Goal: Transaction & Acquisition: Purchase product/service

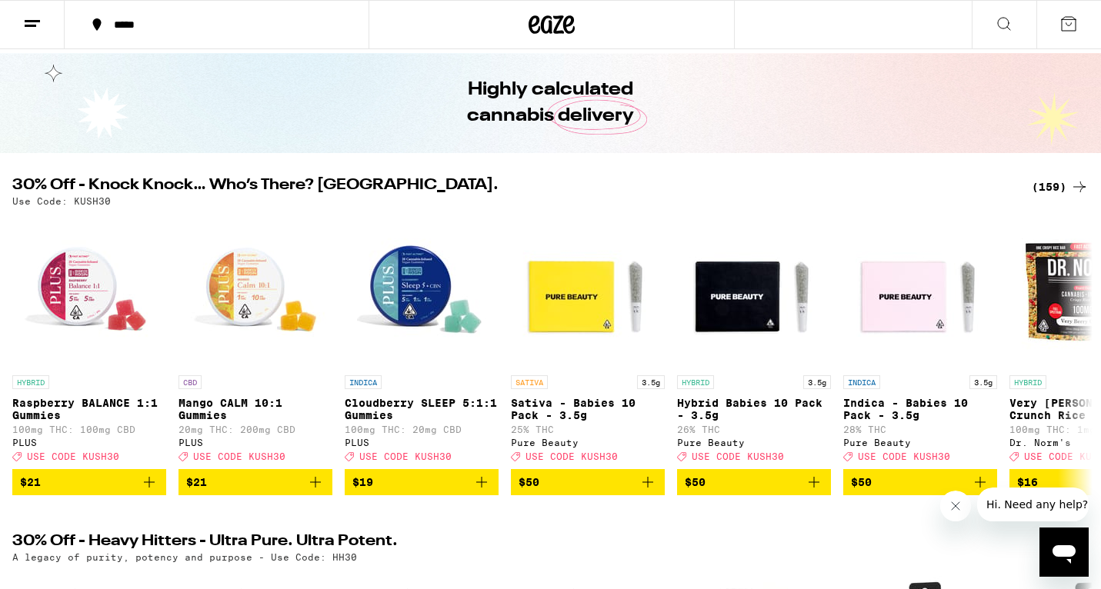
click at [1053, 188] on div "(159)" at bounding box center [1060, 187] width 57 height 18
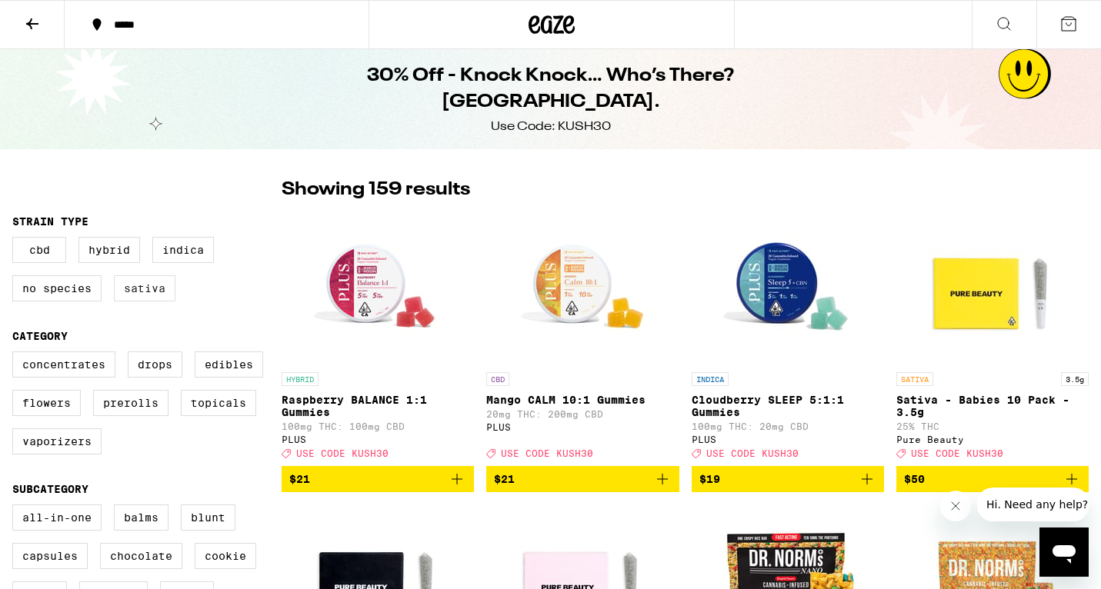
click at [163, 282] on label "Sativa" at bounding box center [145, 288] width 62 height 26
click at [16, 240] on input "Sativa" at bounding box center [15, 239] width 1 height 1
checkbox input "true"
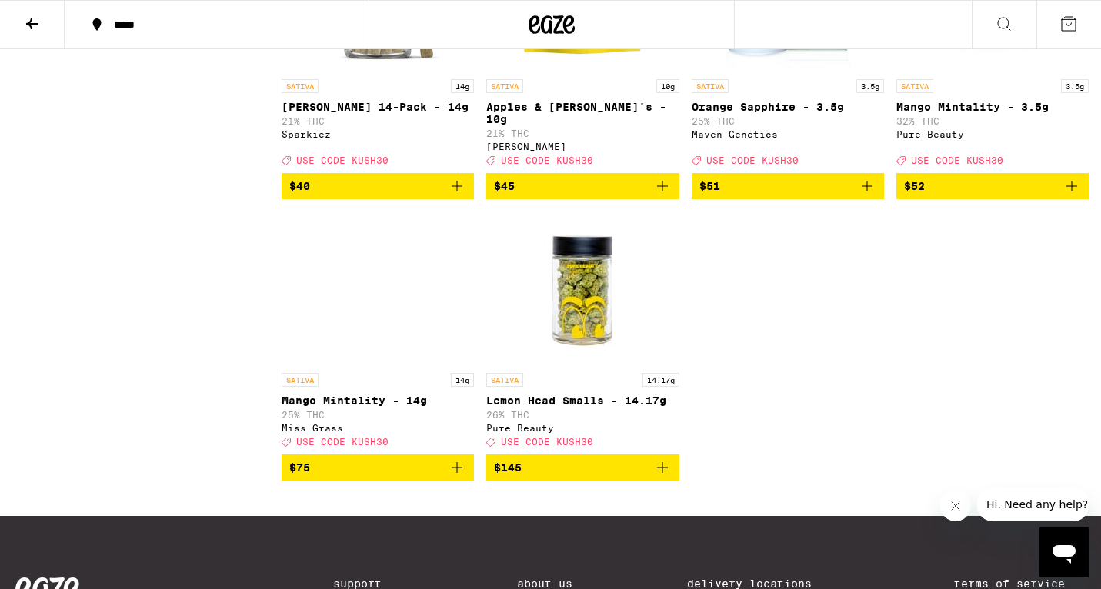
scroll to position [2340, 0]
